Goal: Task Accomplishment & Management: Complete application form

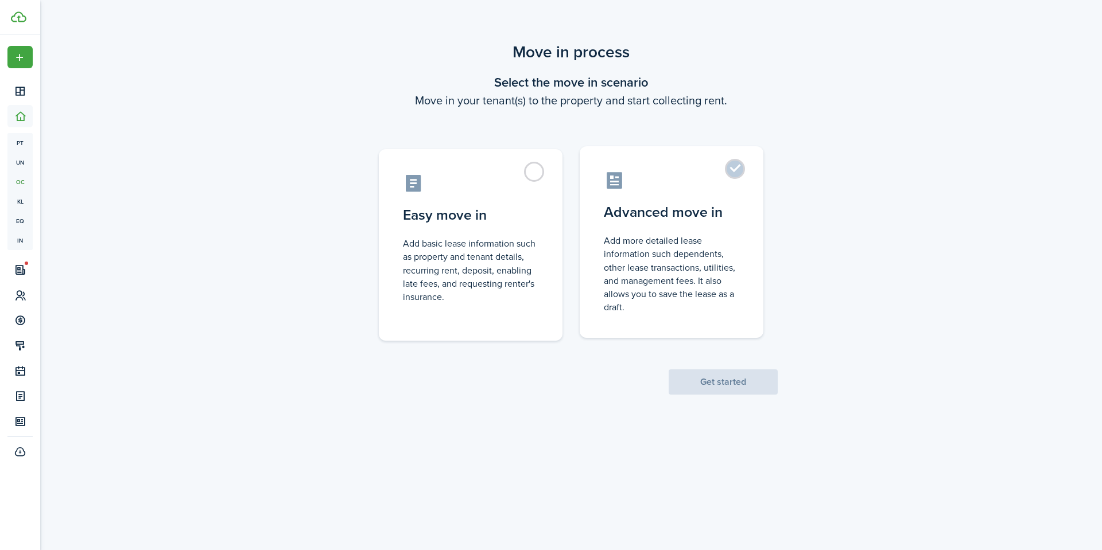
click at [723, 193] on label "Advanced move in Add more detailed lease information such dependents, other lea…" at bounding box center [671, 242] width 184 height 192
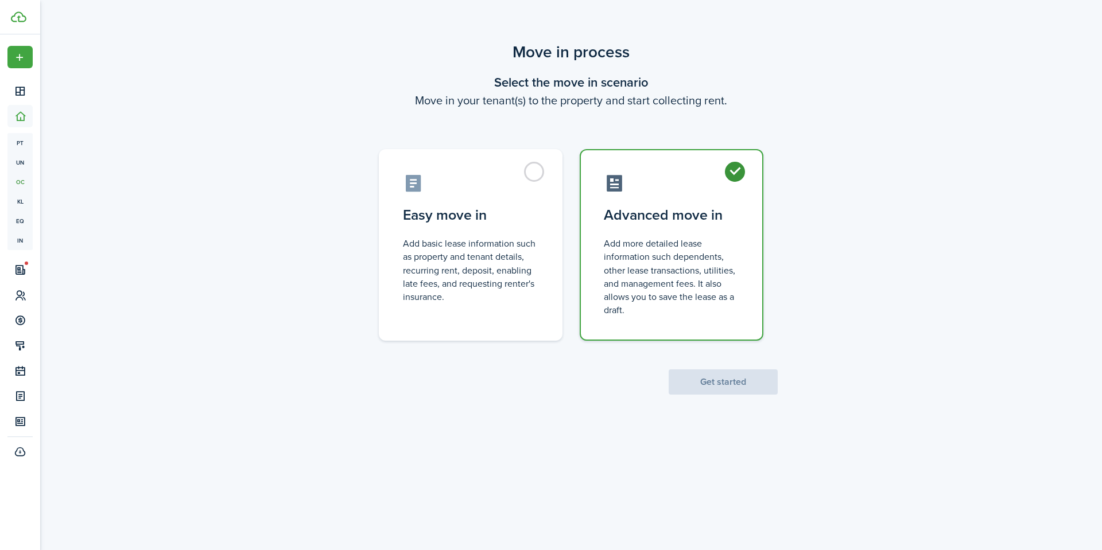
radio input "true"
click at [709, 384] on button "Get started" at bounding box center [722, 381] width 109 height 25
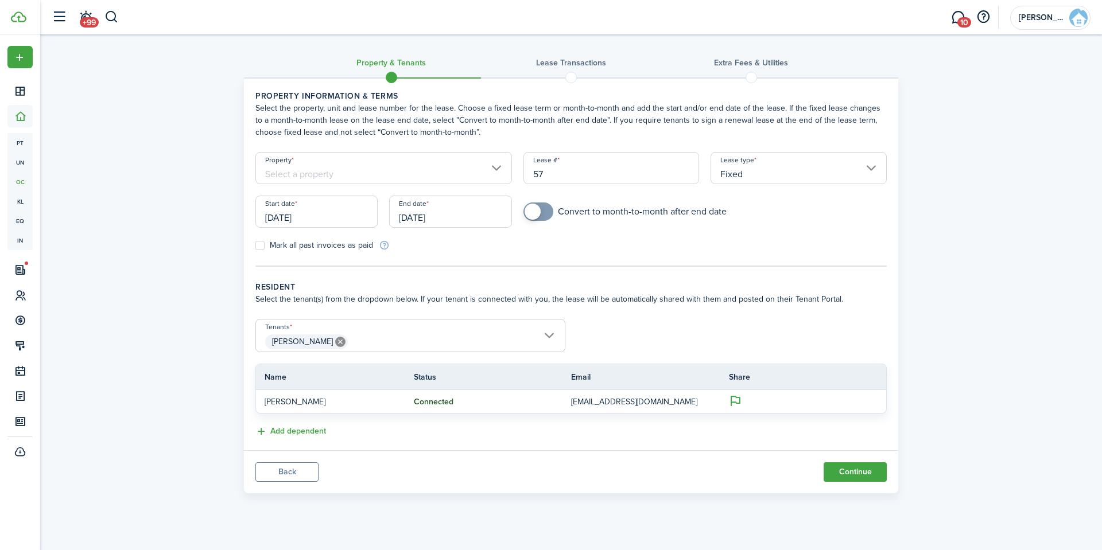
click at [316, 219] on input "[DATE]" at bounding box center [316, 212] width 122 height 32
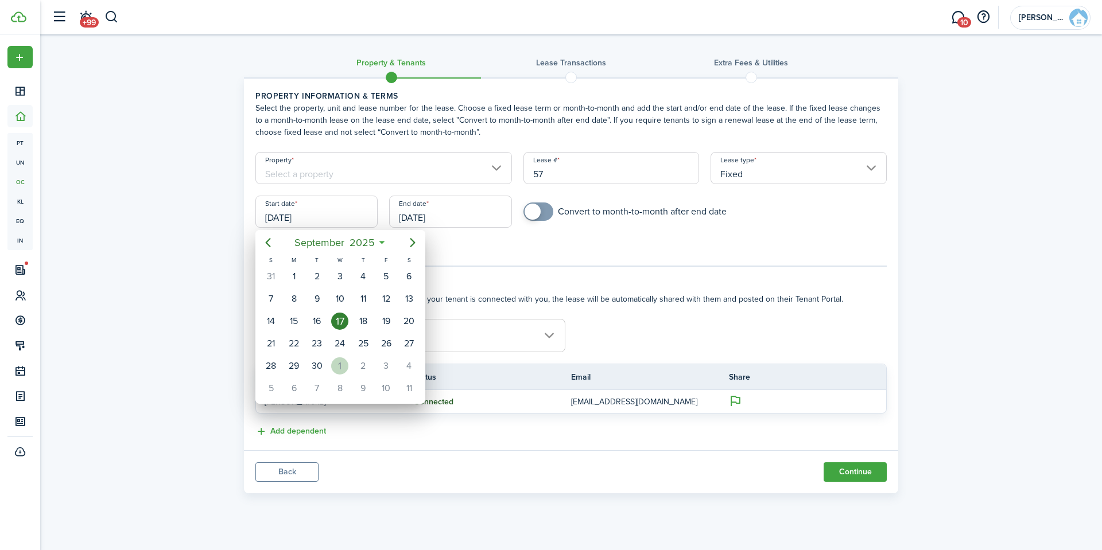
click at [335, 368] on div "1" at bounding box center [339, 365] width 17 height 17
type input "[DATE]"
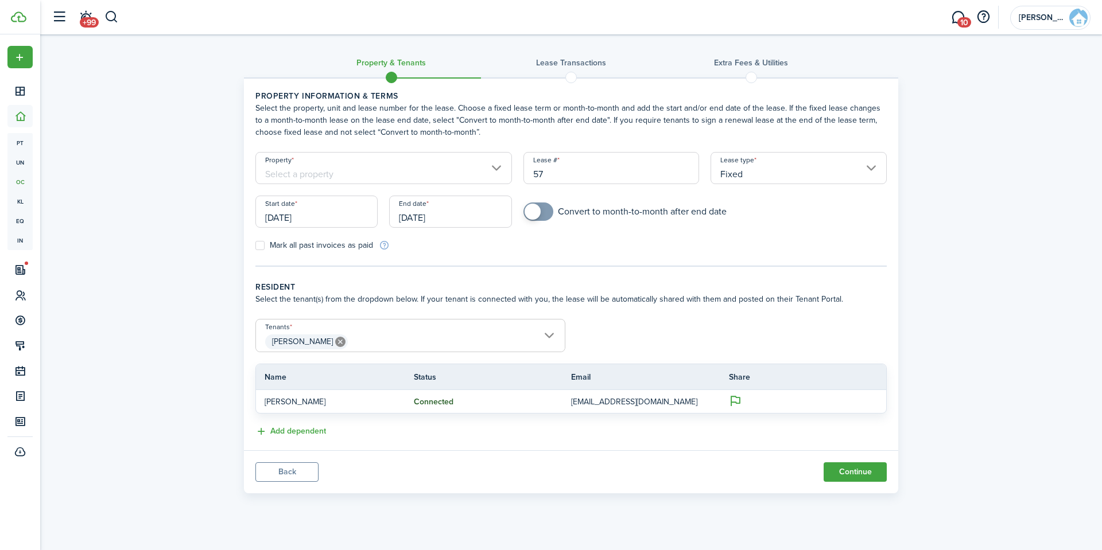
click at [453, 221] on input "[DATE]" at bounding box center [450, 212] width 122 height 32
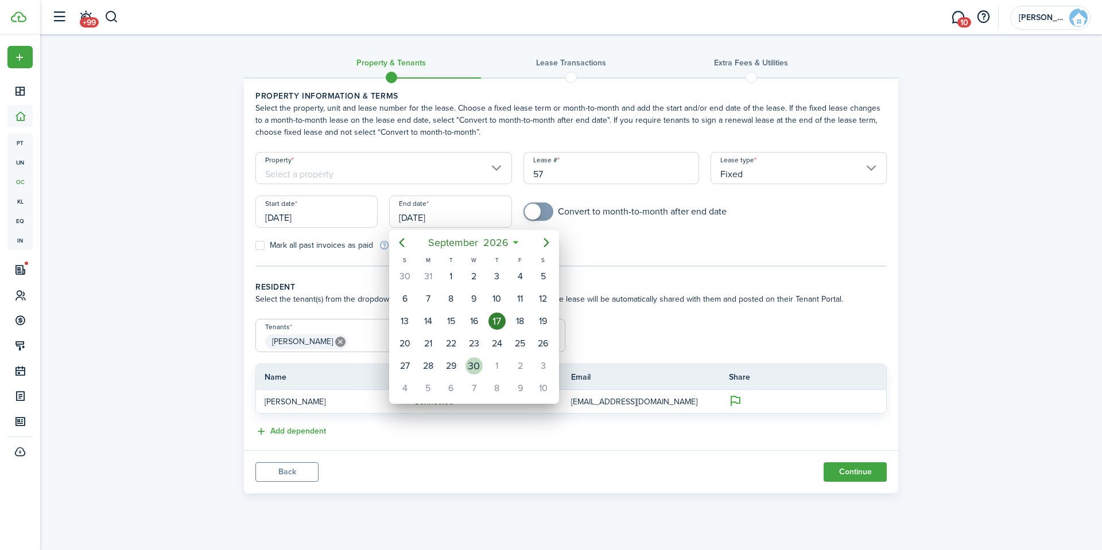
click at [474, 369] on div "30" at bounding box center [473, 365] width 17 height 17
type input "[DATE]"
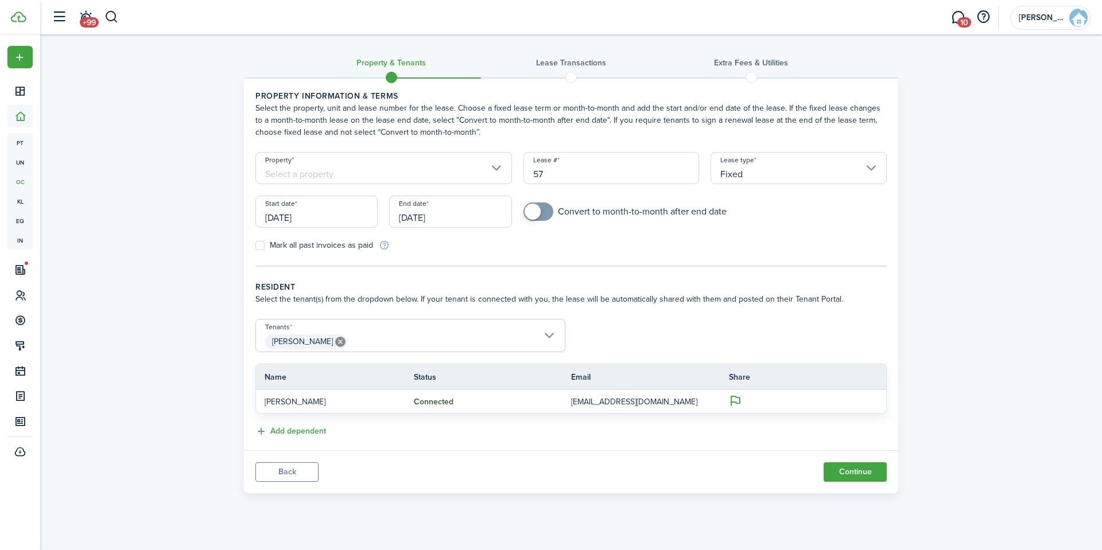
checkbox input "true"
click at [539, 211] on span at bounding box center [532, 212] width 16 height 16
click at [846, 469] on button "Continue" at bounding box center [854, 472] width 63 height 20
click at [370, 169] on input "Property" at bounding box center [383, 168] width 256 height 32
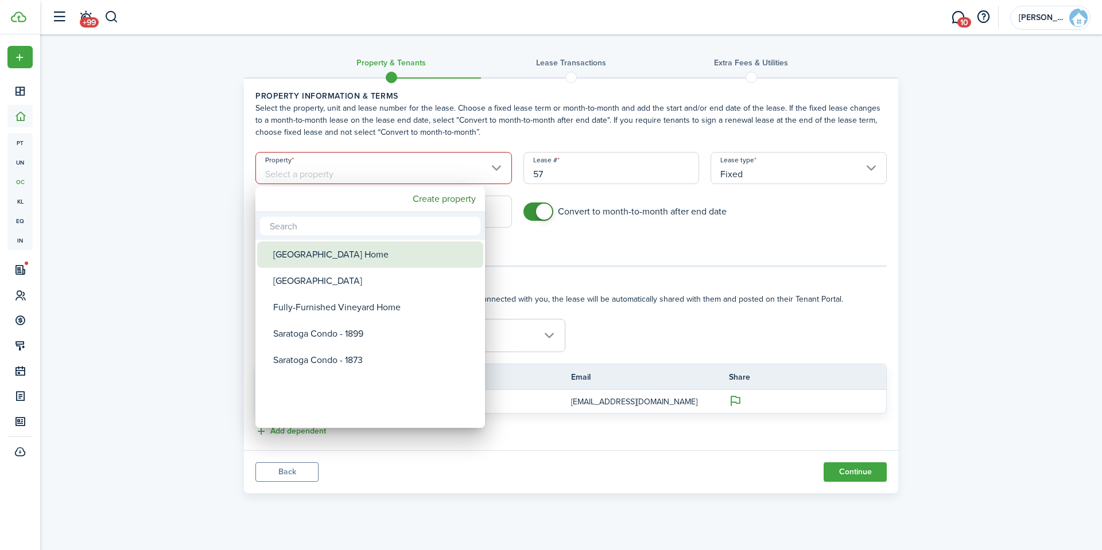
click at [342, 262] on div "[GEOGRAPHIC_DATA] Home" at bounding box center [374, 255] width 203 height 26
type input "[GEOGRAPHIC_DATA] Home"
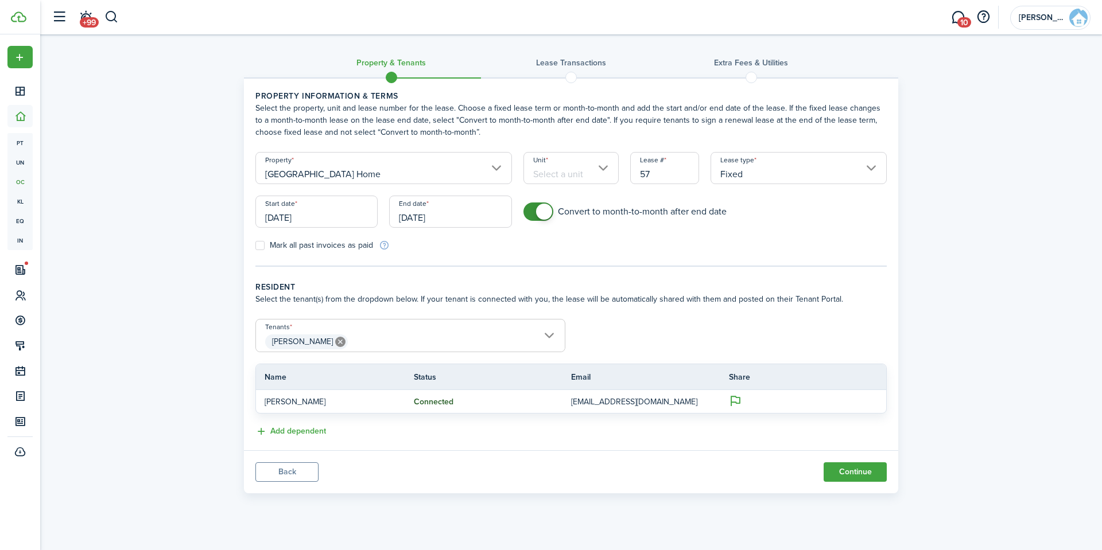
click at [571, 170] on input "Unit" at bounding box center [571, 168] width 96 height 32
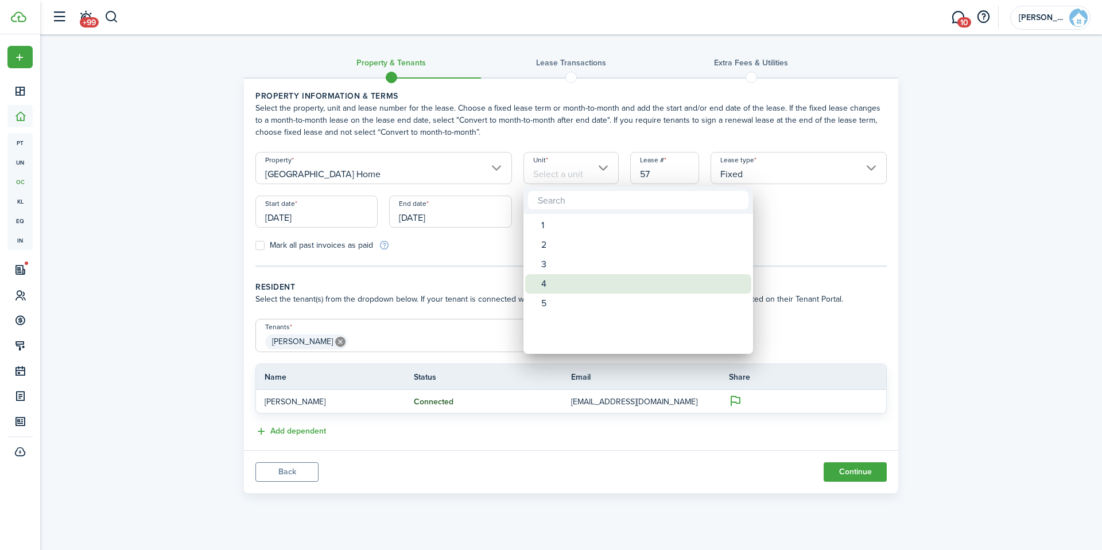
click at [543, 280] on div "4" at bounding box center [642, 284] width 203 height 20
type input "4"
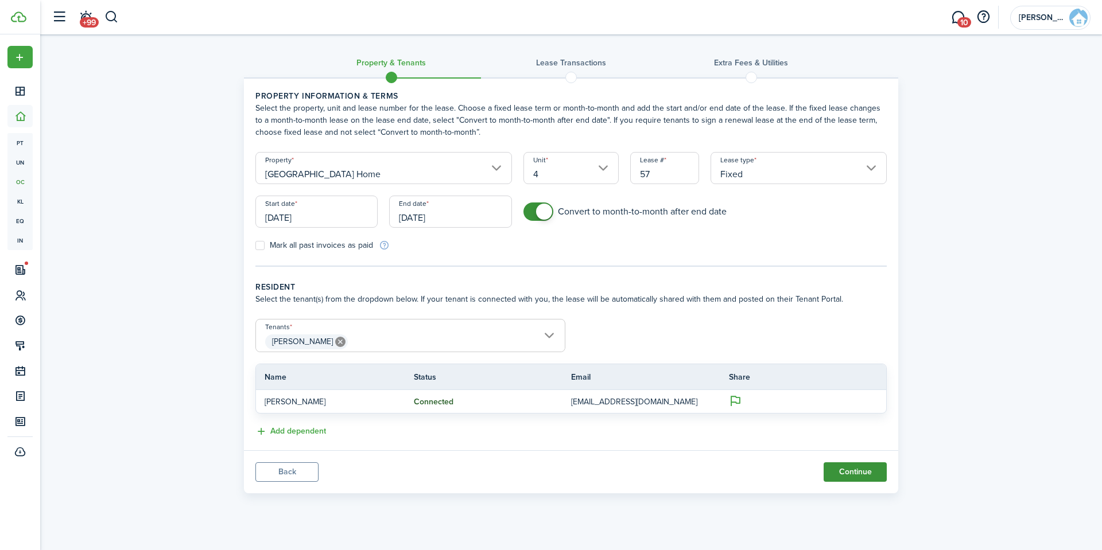
click at [830, 469] on button "Continue" at bounding box center [854, 472] width 63 height 20
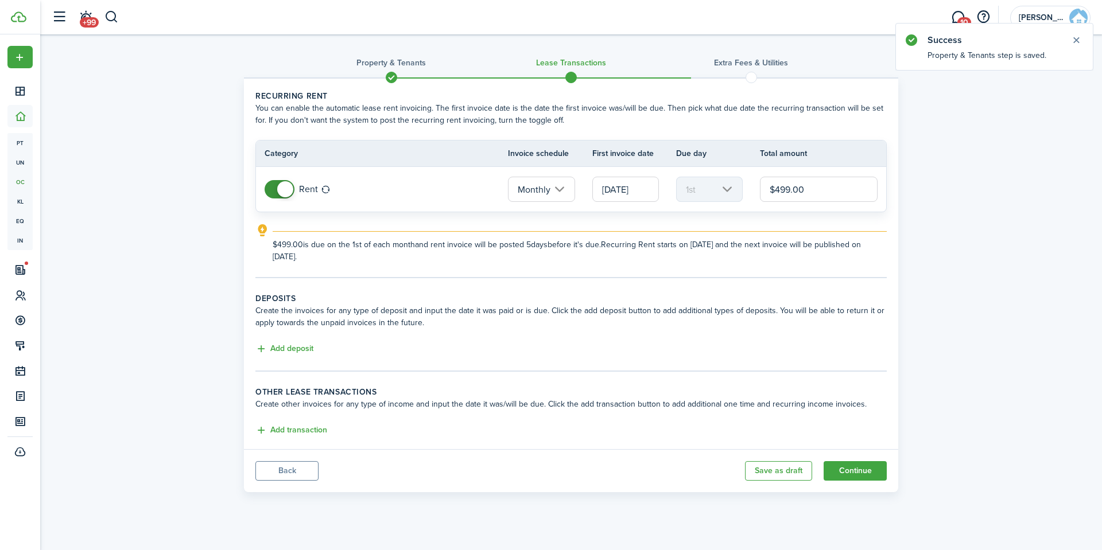
click at [808, 192] on input "$499.00" at bounding box center [819, 189] width 118 height 25
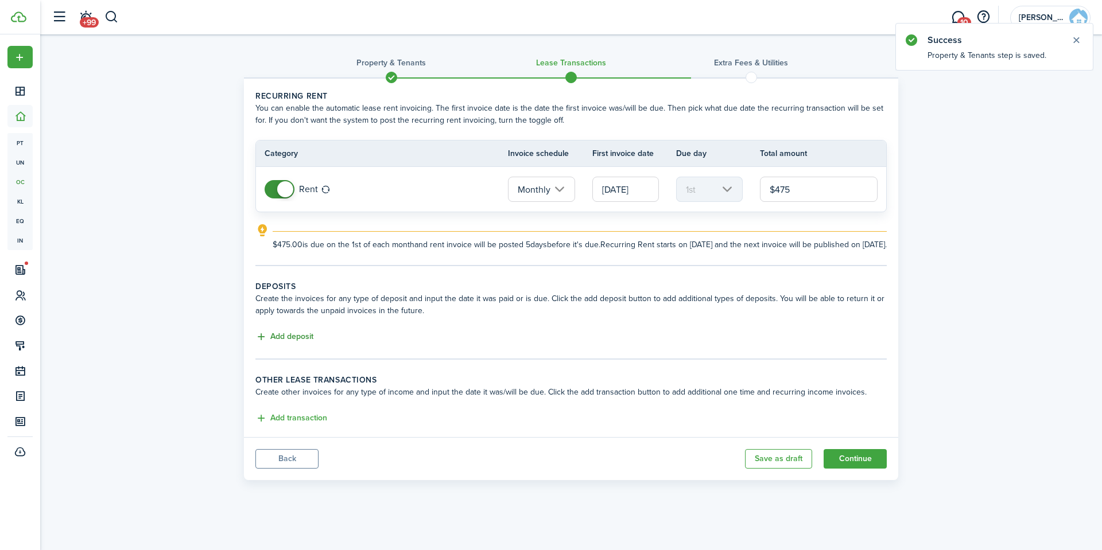
click at [275, 344] on button "Add deposit" at bounding box center [284, 336] width 58 height 13
type input "$475.00"
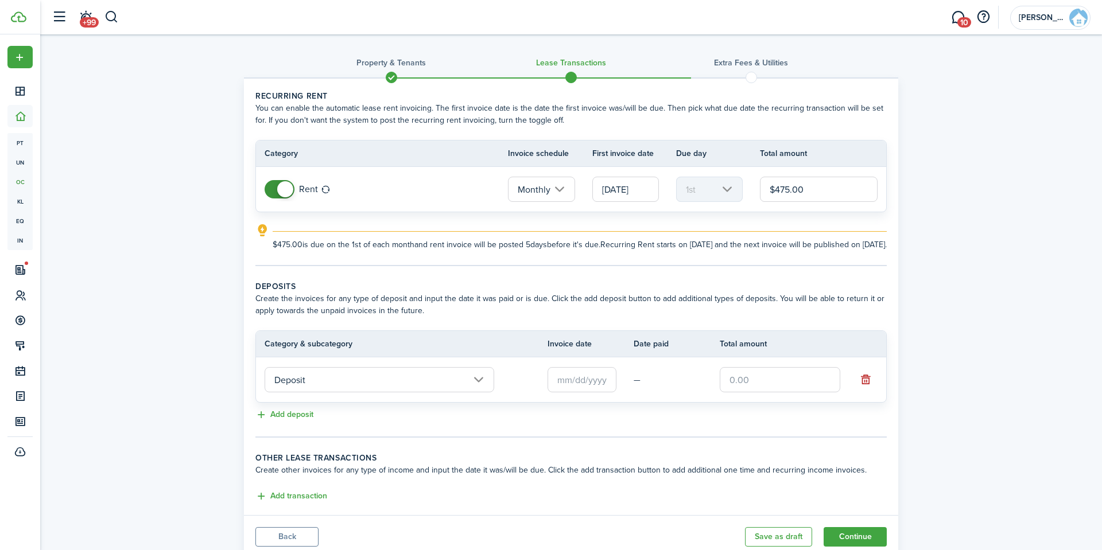
click at [388, 392] on input "Deposit" at bounding box center [378, 379] width 229 height 25
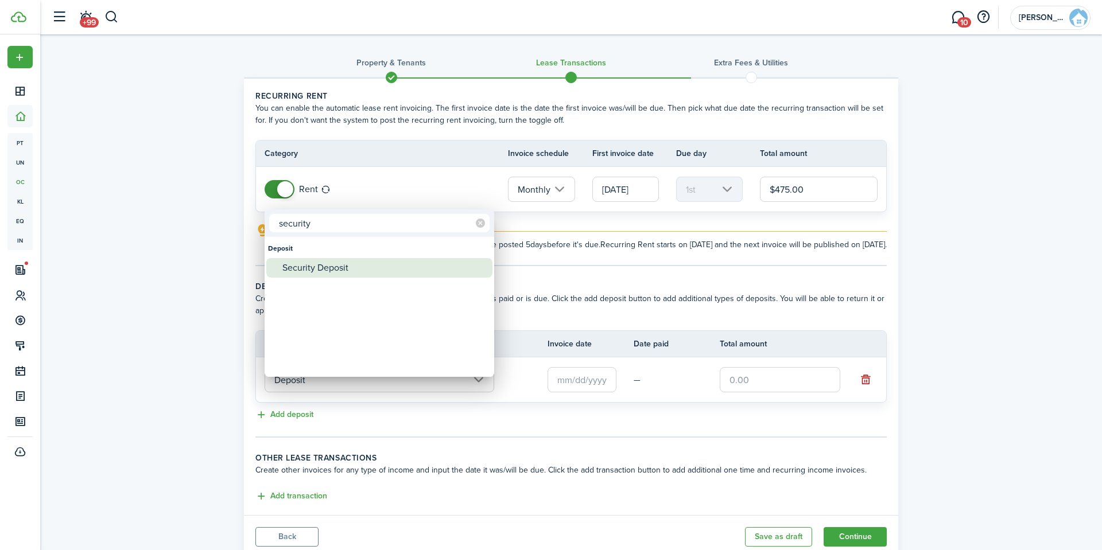
type input "security"
click at [325, 266] on div "Security Deposit" at bounding box center [383, 268] width 203 height 20
type input "Deposit / Security Deposit"
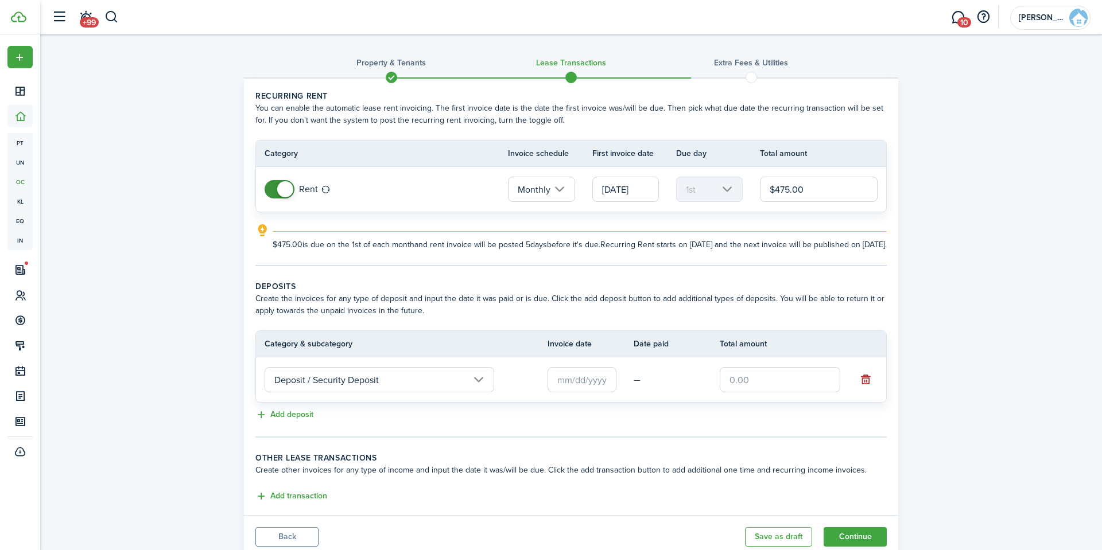
click at [586, 388] on input "text" at bounding box center [581, 379] width 69 height 25
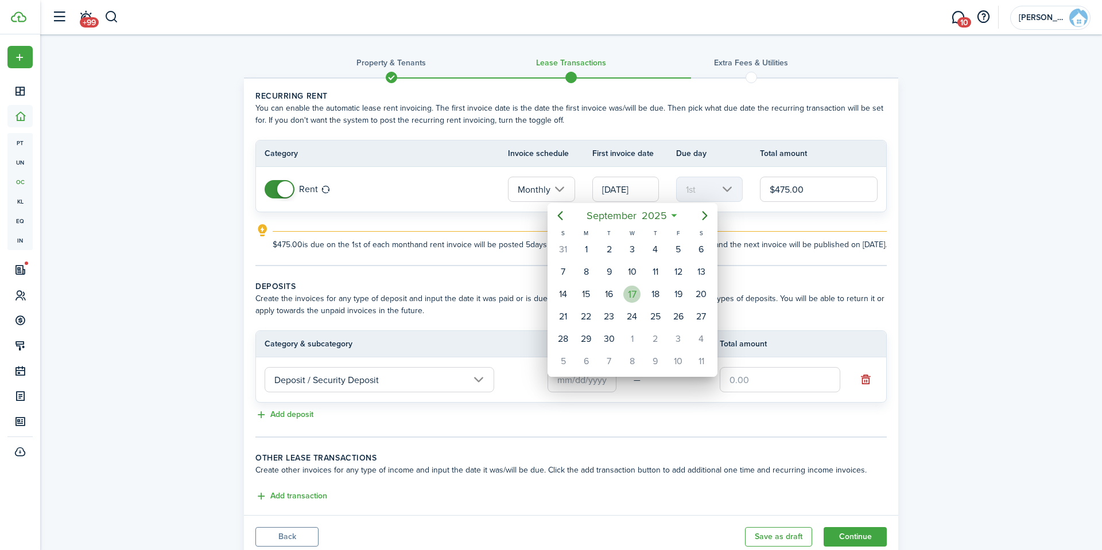
click at [635, 292] on div "17" at bounding box center [631, 294] width 17 height 17
type input "[DATE]"
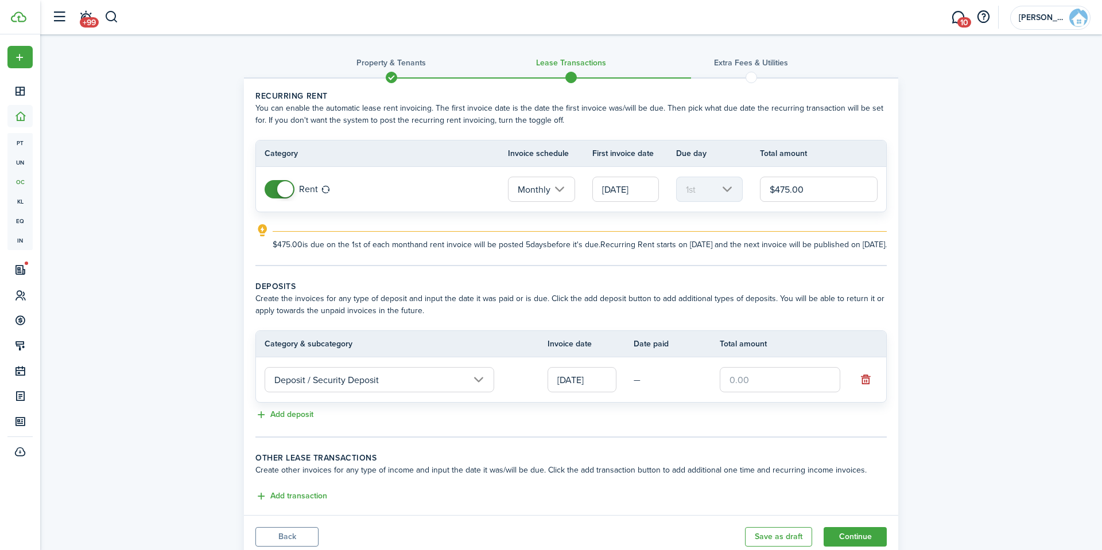
click at [758, 388] on input "text" at bounding box center [779, 379] width 120 height 25
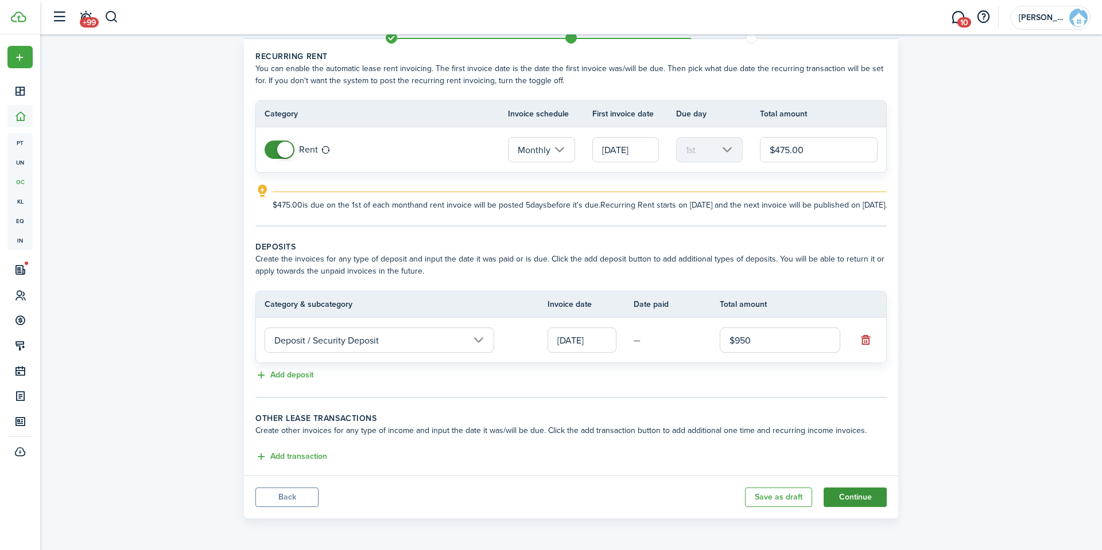
click at [841, 500] on button "Continue" at bounding box center [854, 498] width 63 height 20
type input "$950.00"
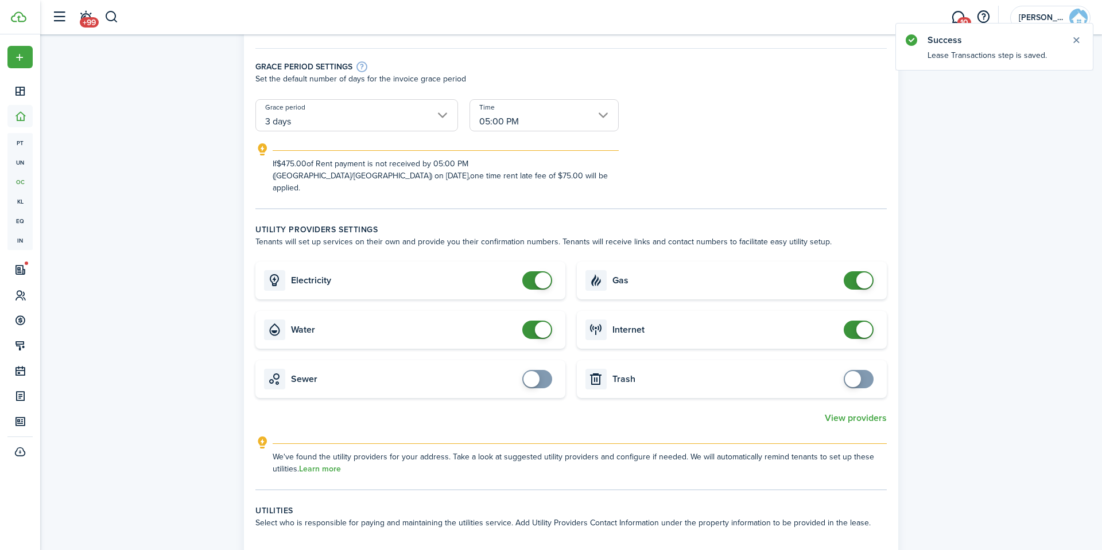
scroll to position [208, 0]
checkbox input "false"
click at [534, 322] on span at bounding box center [536, 329] width 11 height 18
checkbox input "false"
click at [540, 271] on span at bounding box center [543, 279] width 16 height 16
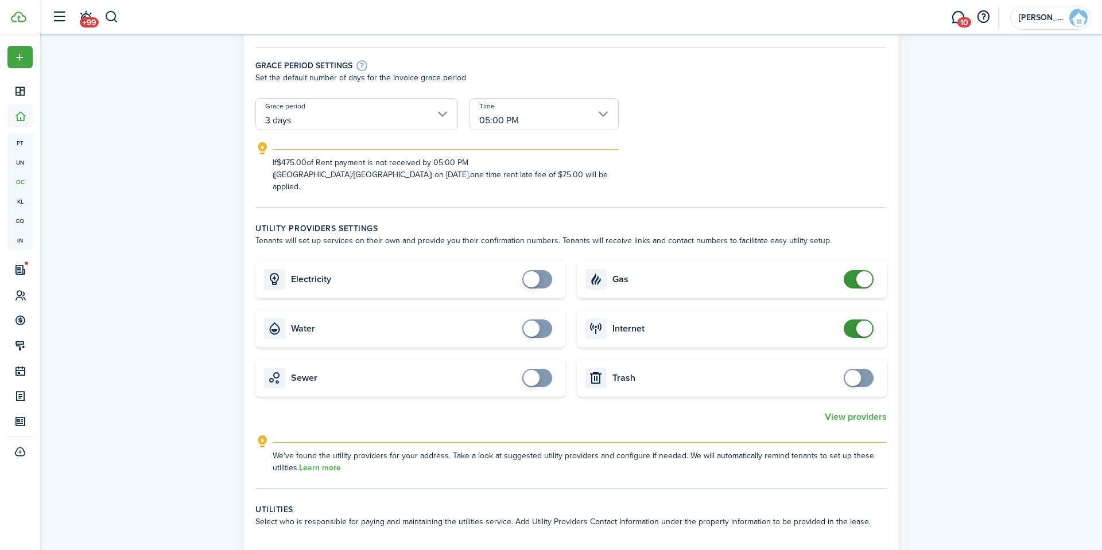
checkbox input "false"
click at [862, 271] on span at bounding box center [864, 279] width 16 height 16
checkbox input "false"
click at [860, 321] on span at bounding box center [864, 329] width 16 height 16
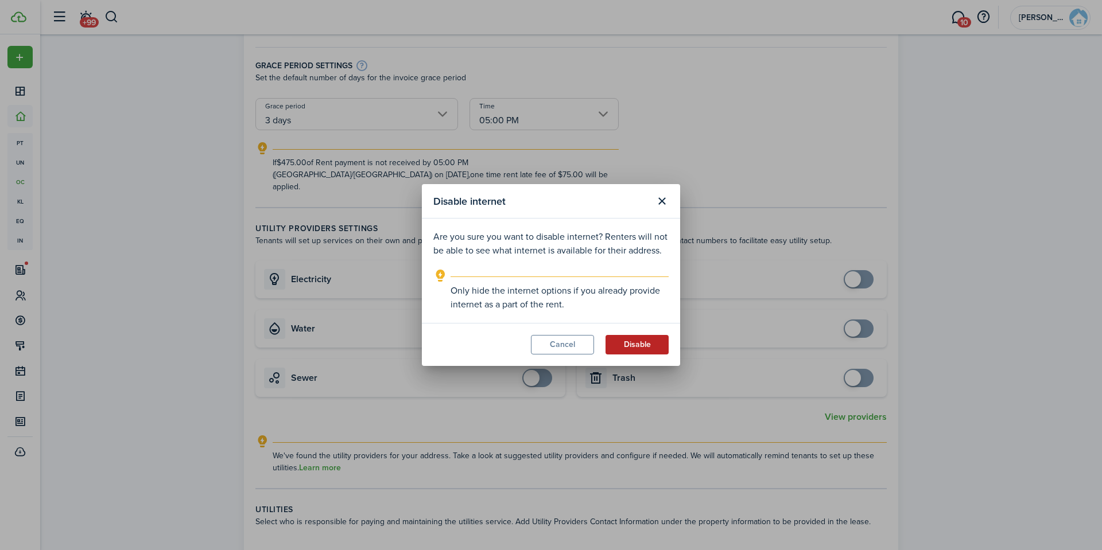
click at [628, 352] on button "Disable" at bounding box center [636, 345] width 63 height 20
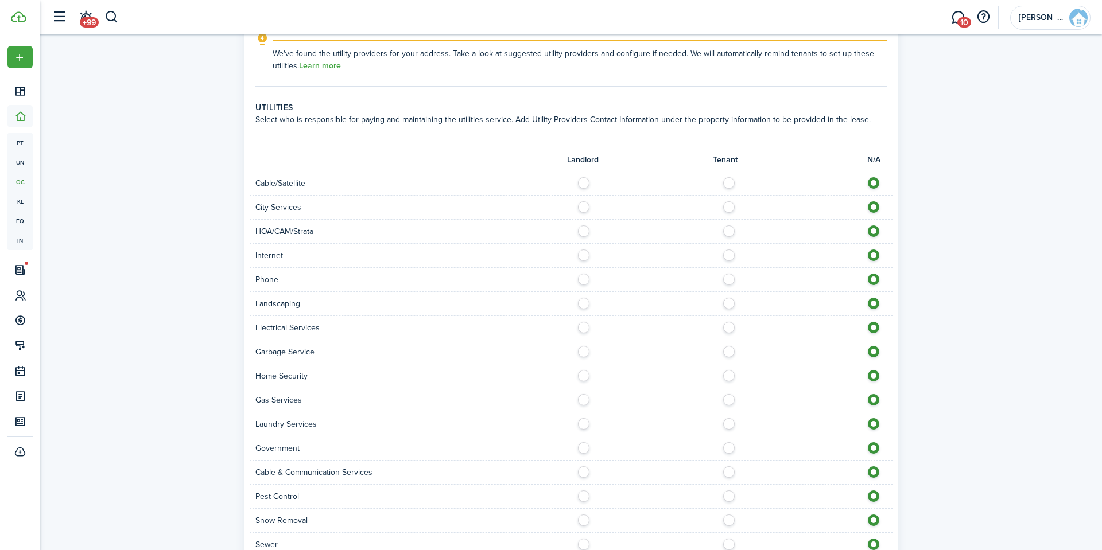
scroll to position [614, 0]
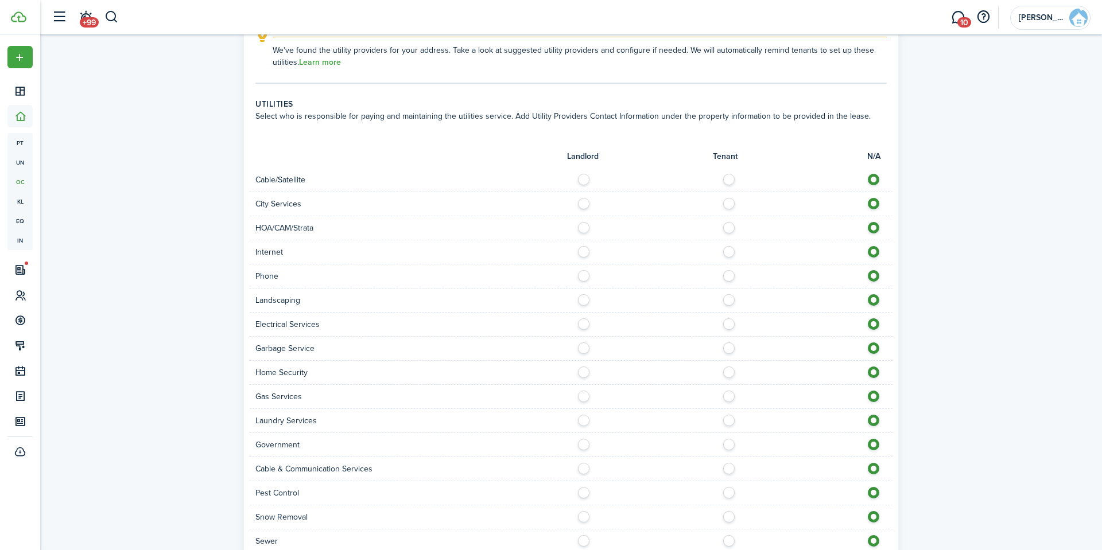
click at [722, 198] on label at bounding box center [732, 201] width 20 height 6
radio input "true"
click at [729, 246] on label at bounding box center [732, 249] width 20 height 6
radio input "true"
click at [584, 294] on label at bounding box center [587, 297] width 20 height 6
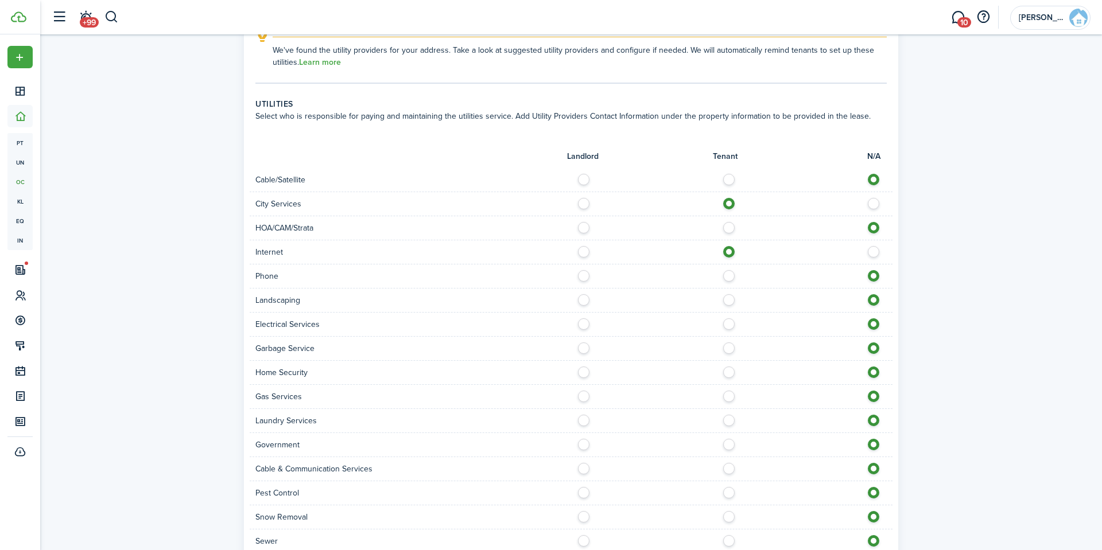
radio input "true"
click at [729, 318] on label at bounding box center [732, 321] width 20 height 6
radio input "true"
click at [728, 343] on label at bounding box center [732, 346] width 20 height 6
radio input "true"
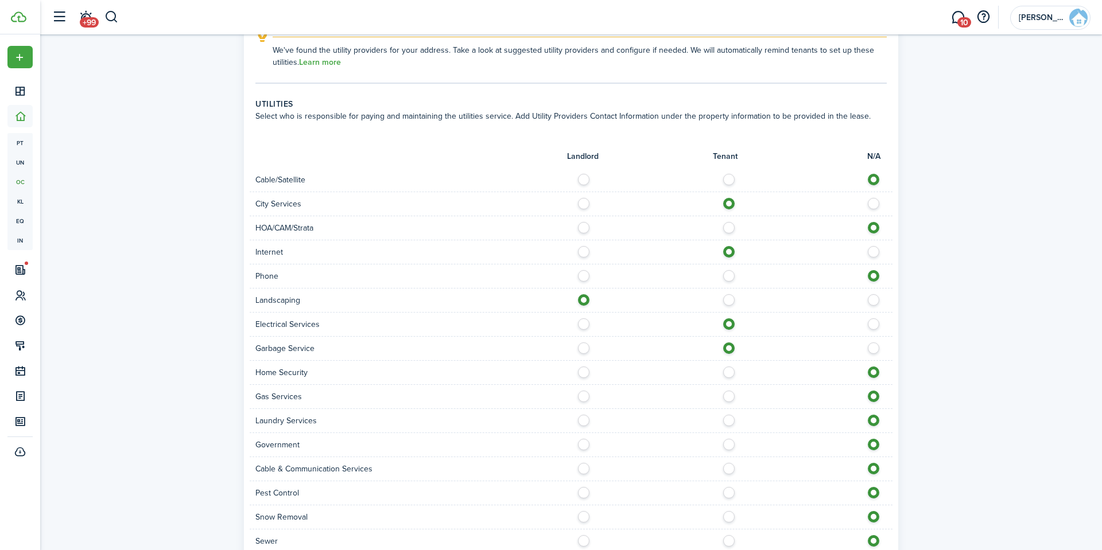
click at [580, 367] on label at bounding box center [587, 370] width 20 height 6
radio input "true"
click at [726, 391] on label at bounding box center [732, 394] width 20 height 6
radio input "true"
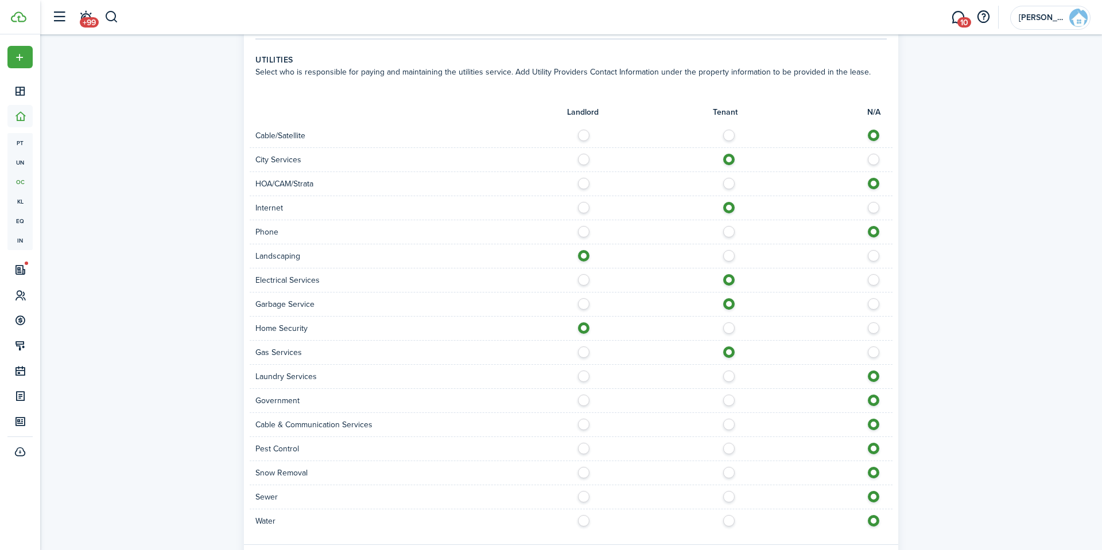
scroll to position [659, 0]
click at [581, 394] on label at bounding box center [587, 397] width 20 height 6
click at [873, 394] on label at bounding box center [876, 397] width 20 height 6
radio input "false"
radio input "true"
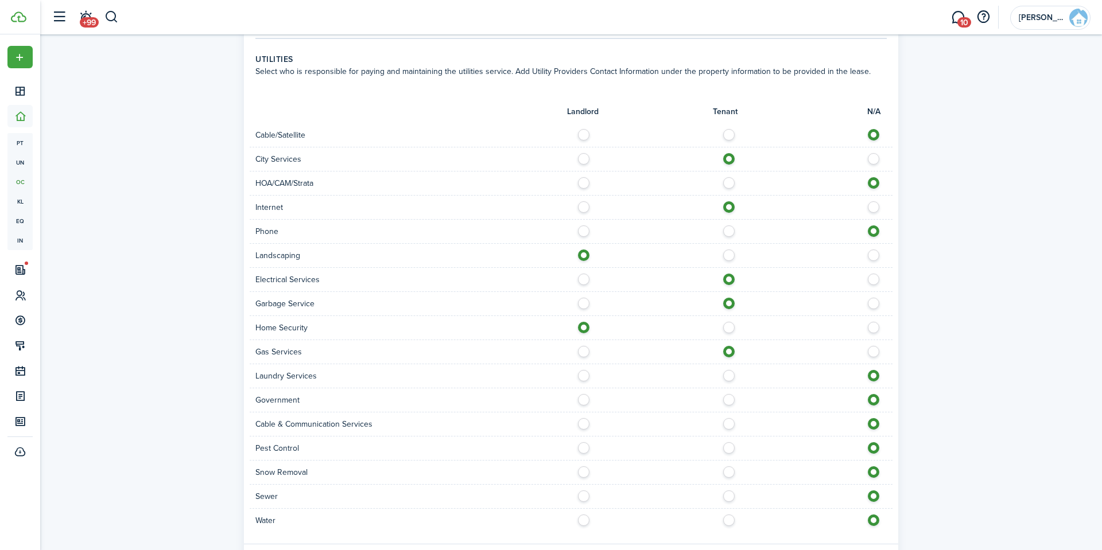
click at [584, 442] on label at bounding box center [587, 445] width 20 height 6
radio input "true"
click at [730, 466] on label at bounding box center [732, 469] width 20 height 6
radio input "true"
click at [728, 491] on label at bounding box center [732, 494] width 20 height 6
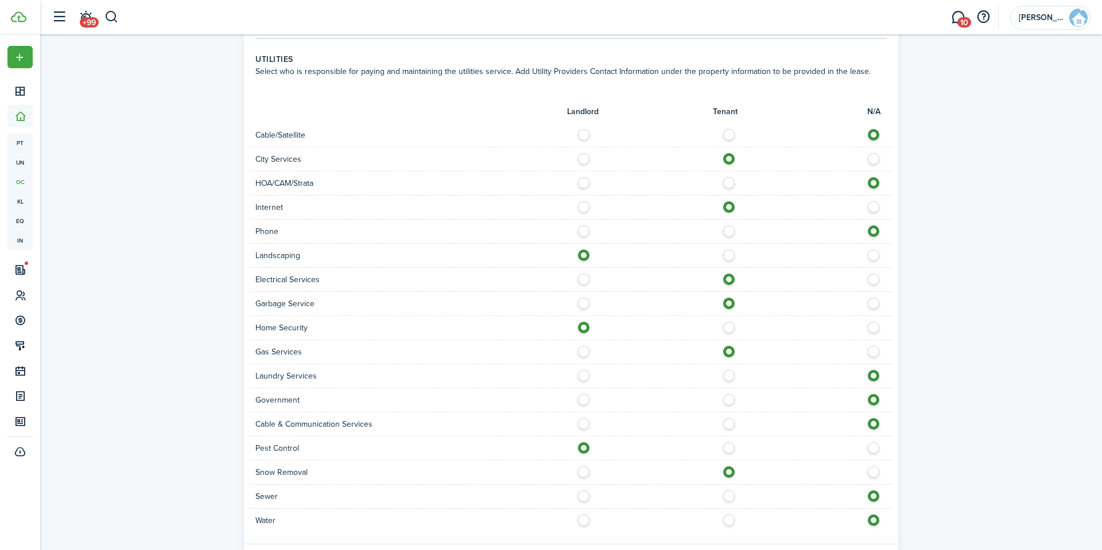
radio input "true"
click at [727, 515] on label at bounding box center [732, 518] width 20 height 6
radio input "true"
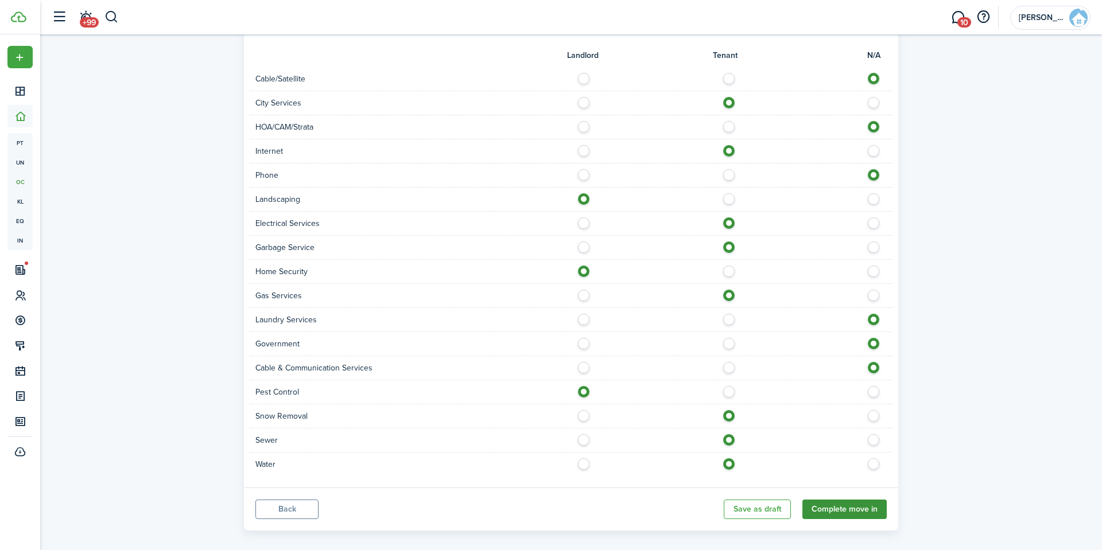
click at [831, 500] on button "Complete move in" at bounding box center [844, 510] width 84 height 20
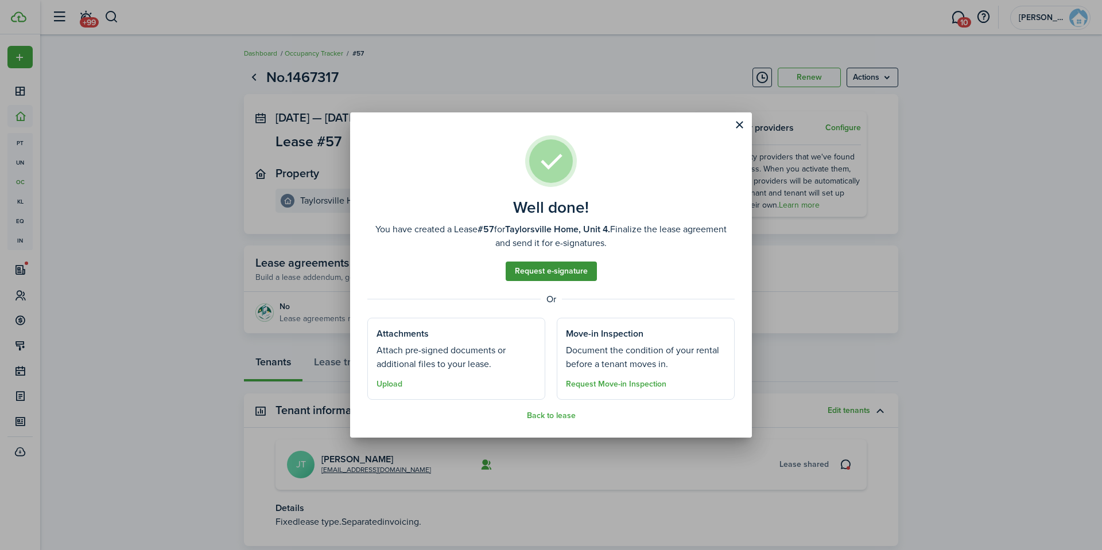
click at [560, 271] on link "Request e-signature" at bounding box center [550, 272] width 91 height 20
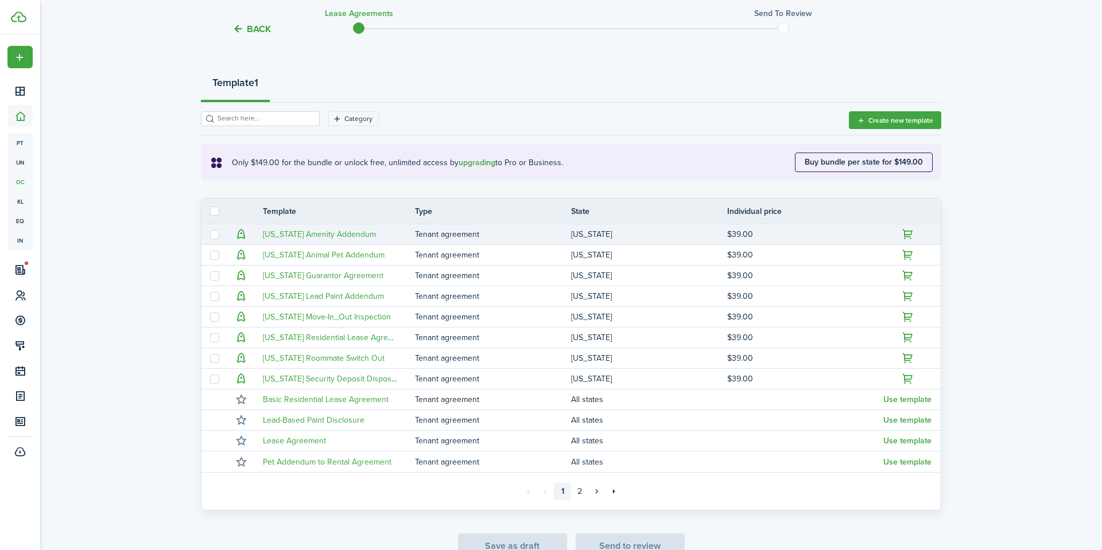
scroll to position [174, 0]
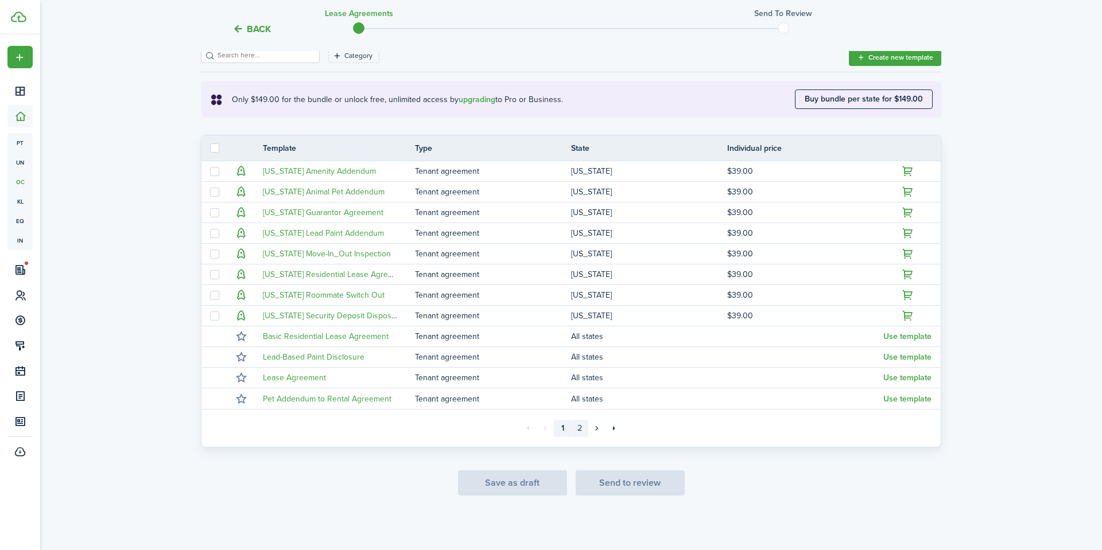
click at [577, 424] on link "2" at bounding box center [579, 428] width 17 height 17
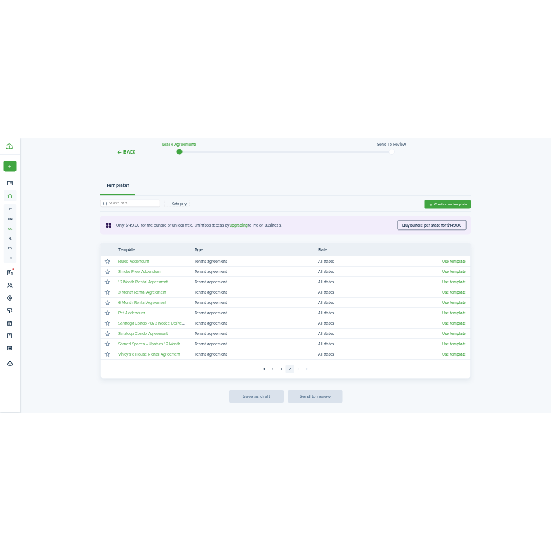
scroll to position [133, 0]
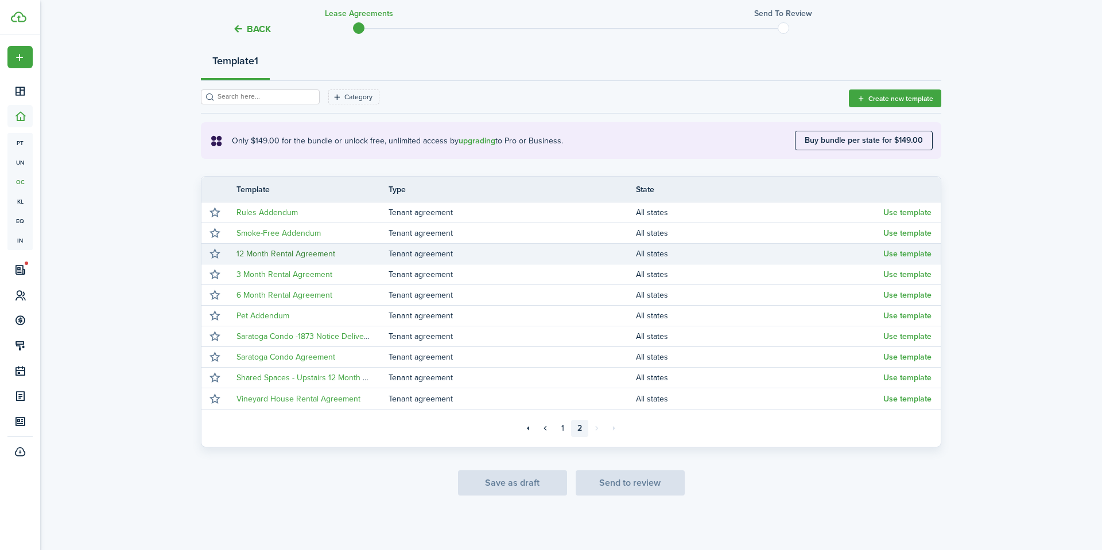
click at [269, 251] on link "12 Month Rental Agreement" at bounding box center [285, 254] width 99 height 12
